Goal: Task Accomplishment & Management: Manage account settings

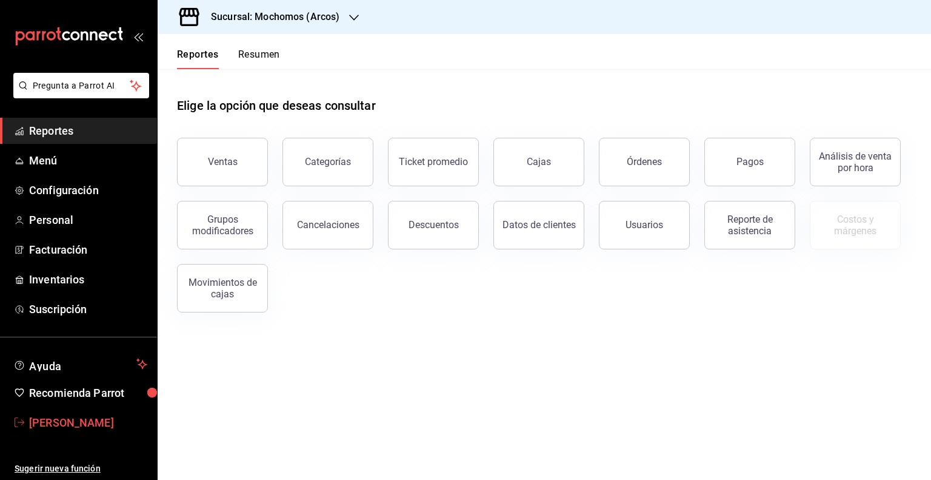
click at [49, 413] on link "[PERSON_NAME]" at bounding box center [78, 422] width 157 height 26
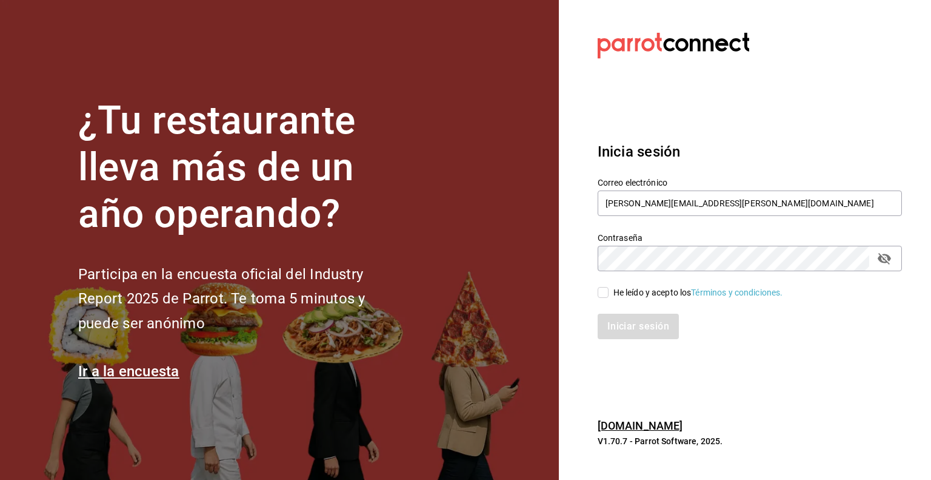
click at [605, 283] on div "He leído y acepto los Términos y condiciones." at bounding box center [742, 285] width 319 height 28
click at [602, 298] on label "He leído y acepto los Términos y condiciones." at bounding box center [691, 292] width 186 height 13
click at [602, 298] on input "He leído y acepto los Términos y condiciones." at bounding box center [603, 292] width 11 height 11
checkbox input "true"
